Goal: Task Accomplishment & Management: Manage account settings

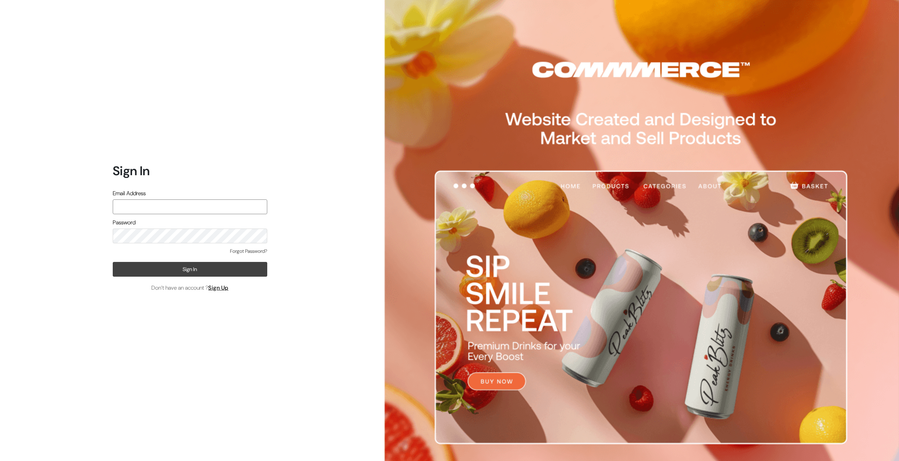
type input "Ecomservicesmumbai@gmail.com"
click at [169, 267] on button "Sign In" at bounding box center [190, 269] width 154 height 15
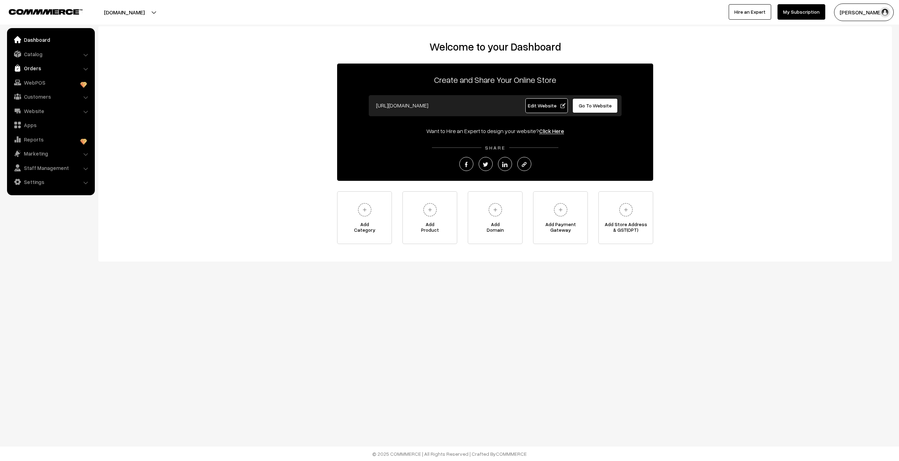
click at [37, 65] on link "Orders" at bounding box center [51, 68] width 84 height 13
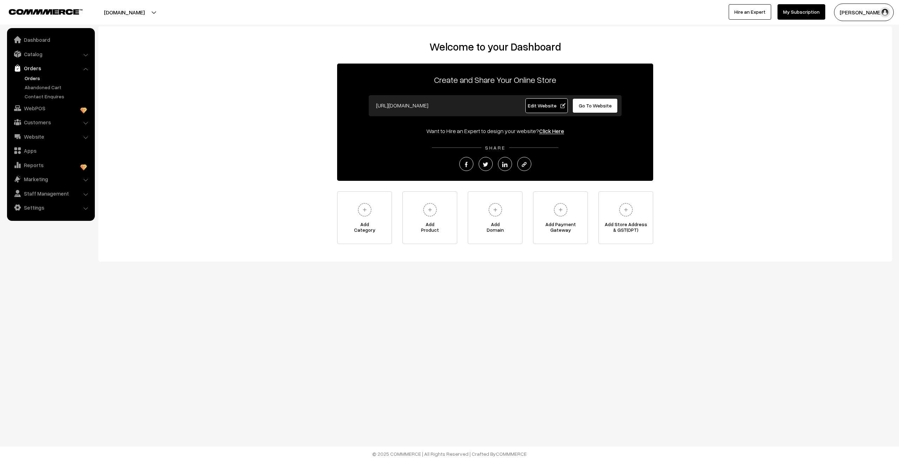
click at [38, 77] on link "Orders" at bounding box center [58, 77] width 70 height 7
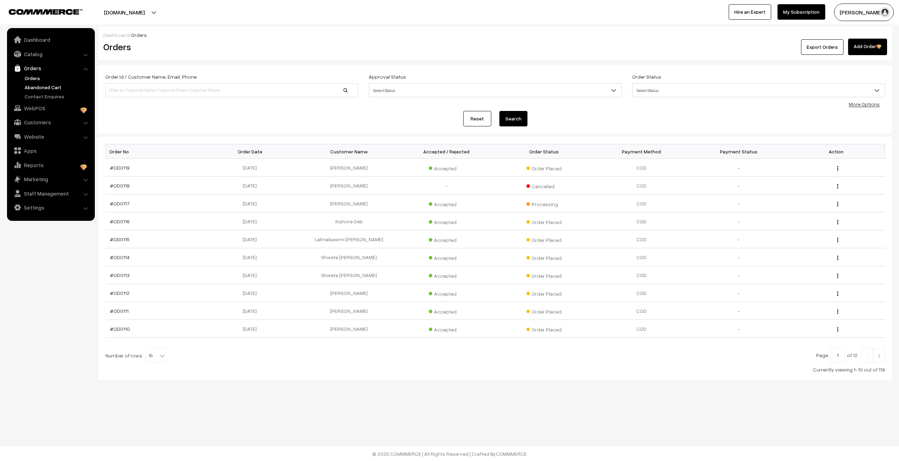
click at [33, 86] on link "Abandoned Cart" at bounding box center [58, 87] width 70 height 7
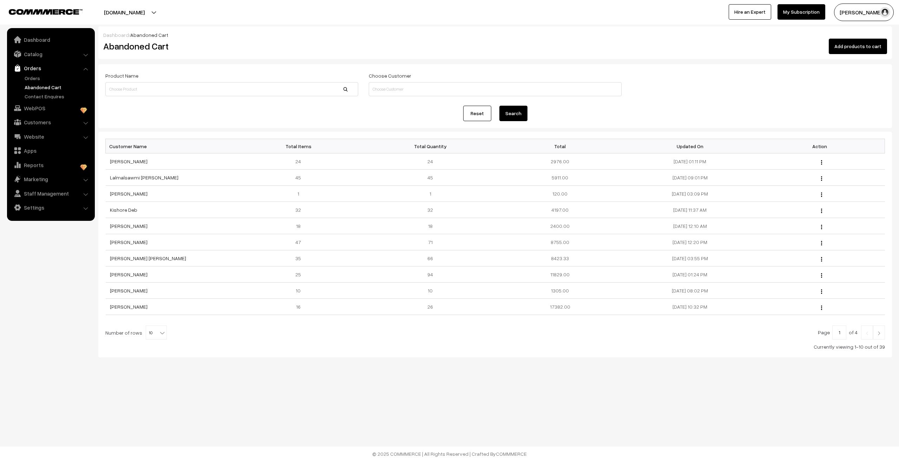
click at [38, 85] on link "Abandoned Cart" at bounding box center [58, 87] width 70 height 7
click at [114, 160] on link "Shreya Gurav" at bounding box center [129, 161] width 38 height 6
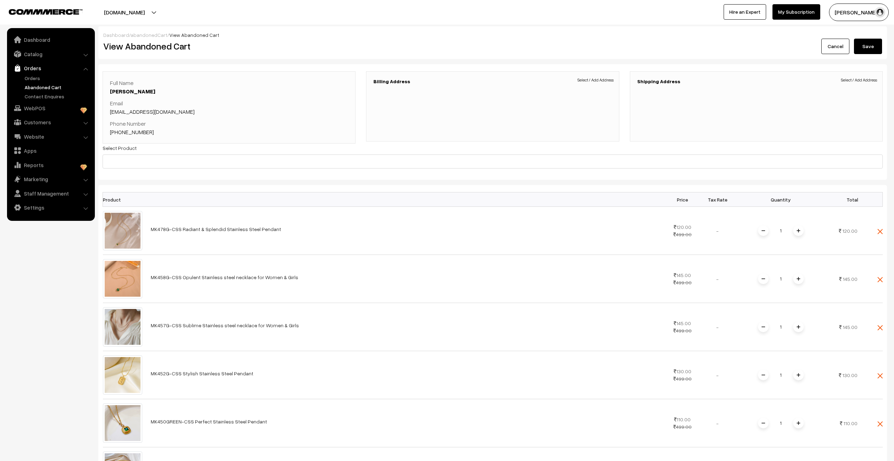
click at [37, 88] on link "Abandoned Cart" at bounding box center [58, 87] width 70 height 7
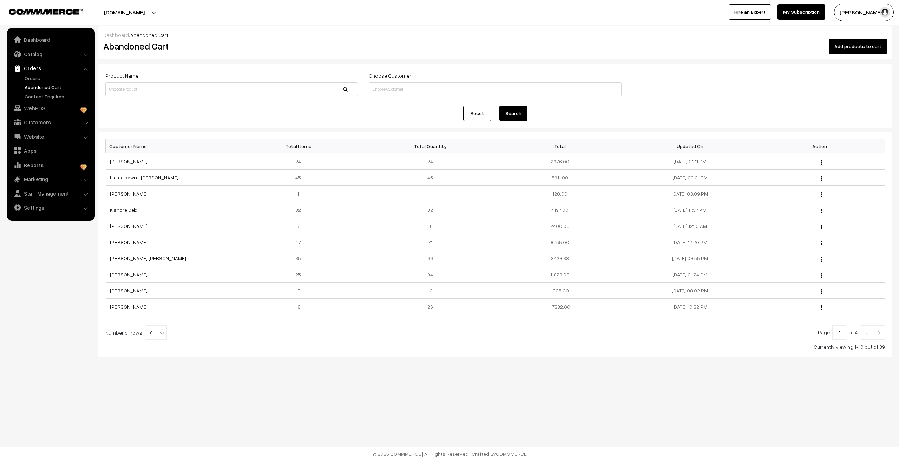
click at [39, 339] on nav "Dashboard Catalog" at bounding box center [47, 258] width 95 height 461
click at [45, 290] on nav "Dashboard Catalog" at bounding box center [47, 258] width 95 height 461
click at [25, 86] on link "Abandoned Cart" at bounding box center [58, 87] width 70 height 7
click at [26, 78] on link "Orders" at bounding box center [58, 77] width 70 height 7
